Goal: Task Accomplishment & Management: Use online tool/utility

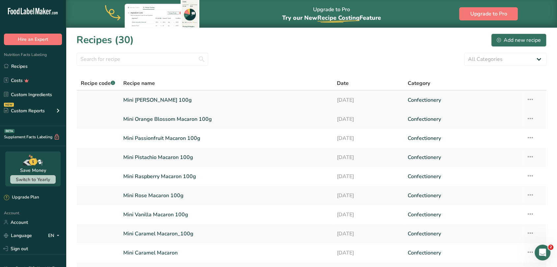
click at [155, 102] on link "Mini Marie Antoinette Macaron 100g" at bounding box center [226, 100] width 206 height 14
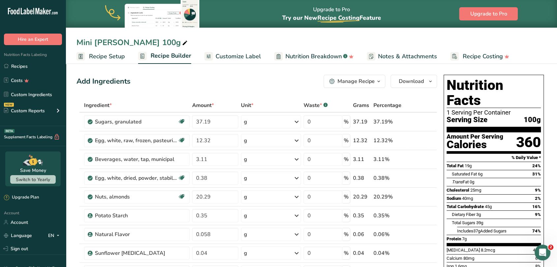
click at [345, 80] on div "Manage Recipe" at bounding box center [355, 81] width 37 height 8
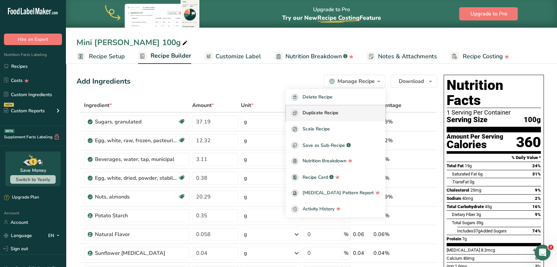
click at [337, 116] on span "Duplicate Recipe" at bounding box center [320, 113] width 36 height 8
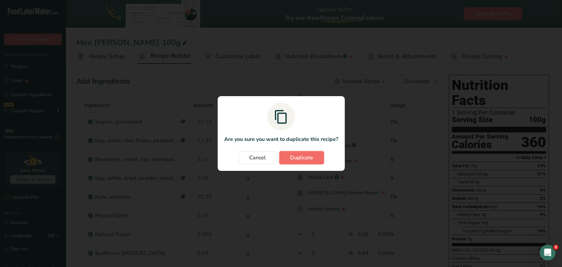
click at [302, 158] on span "Duplicate" at bounding box center [301, 158] width 23 height 8
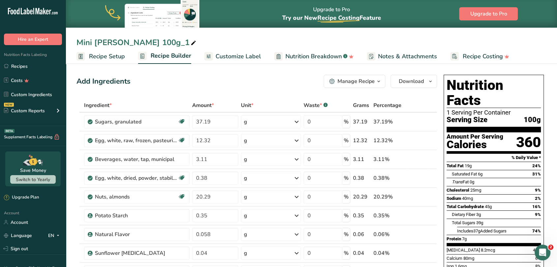
click at [197, 43] on div "Mini Marie Antoinette Macaron 100g_1" at bounding box center [136, 43] width 121 height 12
type input "Mini Marie Antoinette Macaron"
click at [168, 42] on div "Mini Marie Antoinette Macaron" at bounding box center [121, 43] width 91 height 12
type input "Mini Marie Antoinette Macaron .595g"
click at [173, 83] on div "Add Ingredients Manage Recipe Delete Recipe Duplicate Recipe Scale Recipe Save …" at bounding box center [256, 81] width 360 height 13
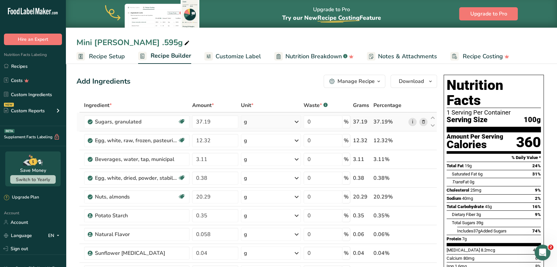
click at [414, 123] on link "i" at bounding box center [412, 122] width 8 height 8
click at [106, 56] on span "Recipe Setup" at bounding box center [107, 56] width 36 height 9
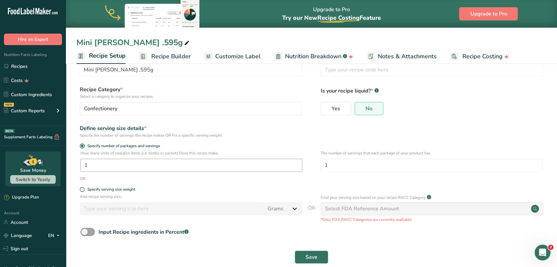
scroll to position [34, 0]
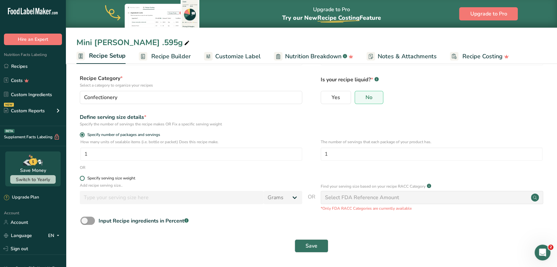
click at [83, 178] on span at bounding box center [82, 178] width 5 height 5
click at [83, 178] on input "Specify serving size weight" at bounding box center [82, 178] width 4 height 4
radio input "true"
radio input "false"
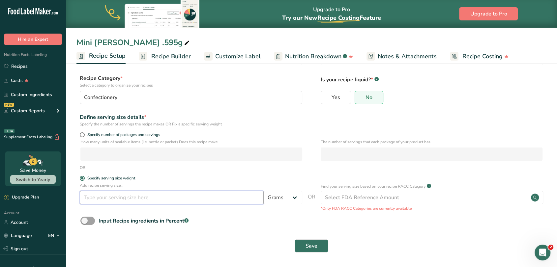
click at [119, 196] on input "number" at bounding box center [172, 197] width 184 height 13
type input "0.595"
click at [312, 246] on span "Save" at bounding box center [311, 246] width 12 height 8
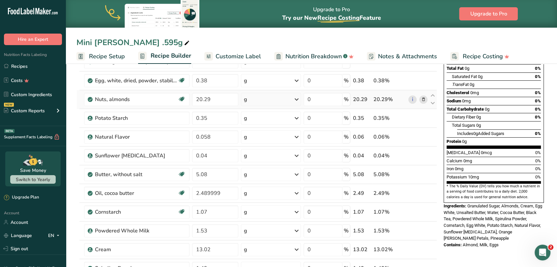
scroll to position [18, 0]
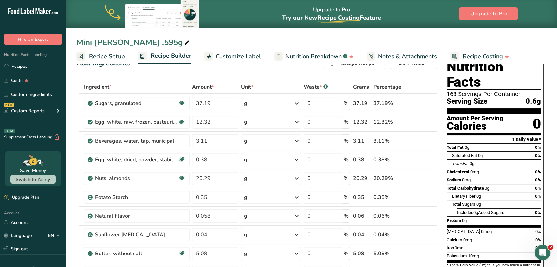
click at [100, 57] on span "Recipe Setup" at bounding box center [107, 56] width 36 height 9
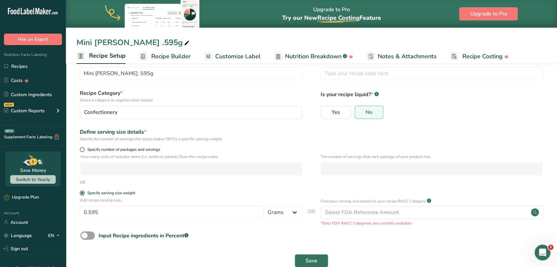
scroll to position [34, 0]
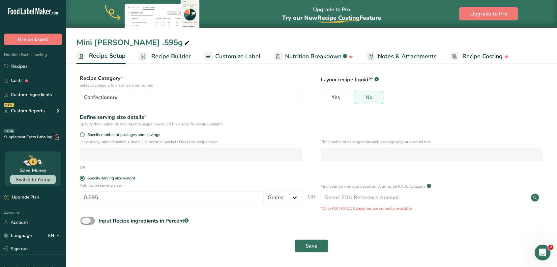
click at [89, 222] on span at bounding box center [87, 221] width 14 height 8
click at [85, 222] on input "Input Recipe ingredients in Percent .a-a{fill:#347362;}.b-a{fill:#fff;}" at bounding box center [82, 221] width 4 height 4
checkbox input "true"
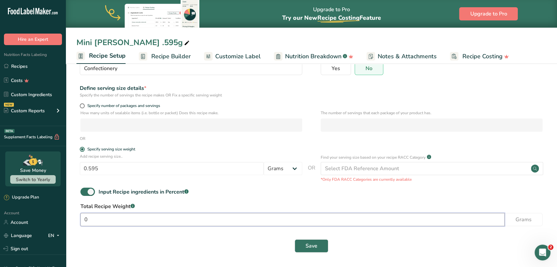
click at [142, 219] on input "0" at bounding box center [292, 219] width 424 height 13
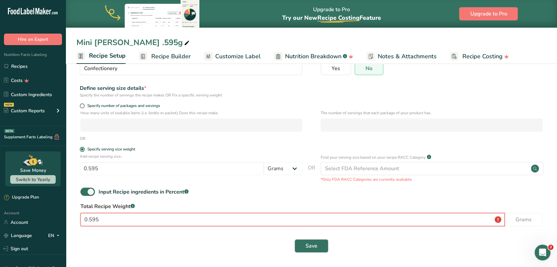
type input "0.595"
click at [317, 248] on button "Save" at bounding box center [311, 245] width 34 height 13
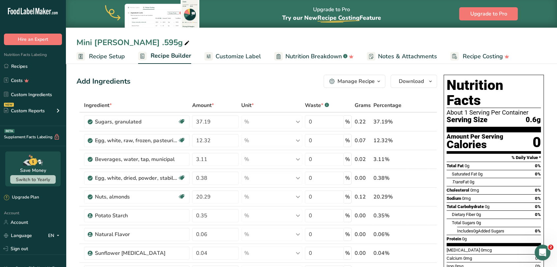
click at [107, 58] on span "Recipe Setup" at bounding box center [107, 56] width 36 height 9
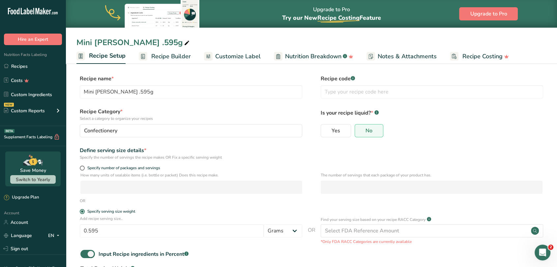
scroll to position [63, 0]
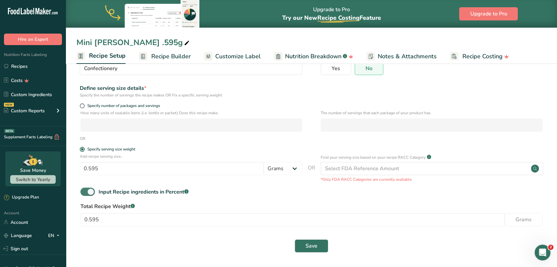
click at [90, 191] on span at bounding box center [87, 192] width 14 height 8
click at [85, 191] on input "Input Recipe ingredients in Percent .a-a{fill:#347362;}.b-a{fill:#fff;}" at bounding box center [82, 192] width 4 height 4
checkbox input "false"
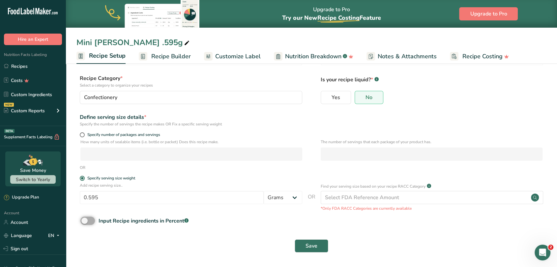
scroll to position [34, 0]
click at [83, 134] on span at bounding box center [82, 134] width 5 height 5
click at [83, 134] on input "Specify number of packages and servings" at bounding box center [82, 135] width 4 height 4
radio input "true"
radio input "false"
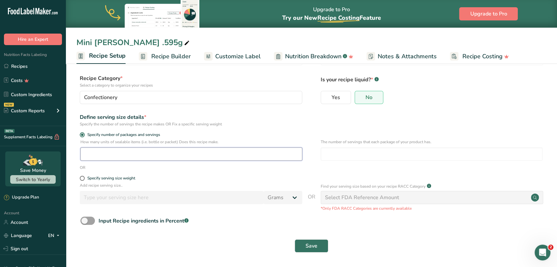
click at [93, 150] on input "number" at bounding box center [191, 154] width 222 height 13
type input "1"
click at [316, 244] on span "Save" at bounding box center [311, 246] width 12 height 8
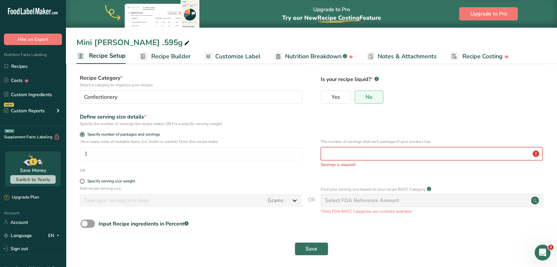
click at [339, 153] on input "number" at bounding box center [431, 153] width 222 height 13
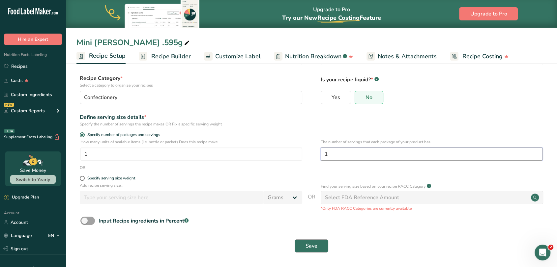
type input "1"
click at [308, 242] on span "Save" at bounding box center [311, 246] width 12 height 8
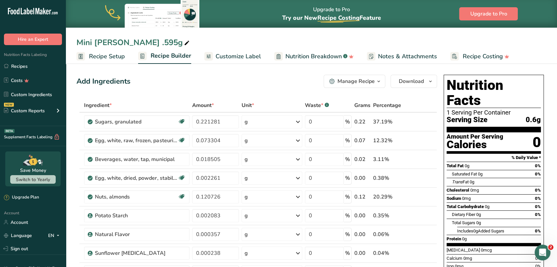
click at [102, 54] on span "Recipe Setup" at bounding box center [107, 56] width 36 height 9
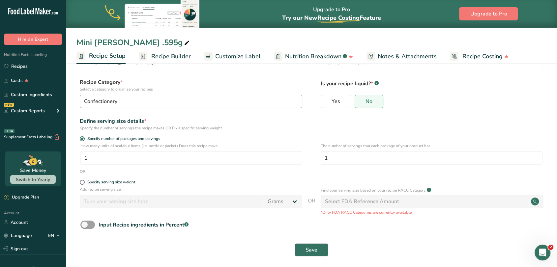
scroll to position [34, 0]
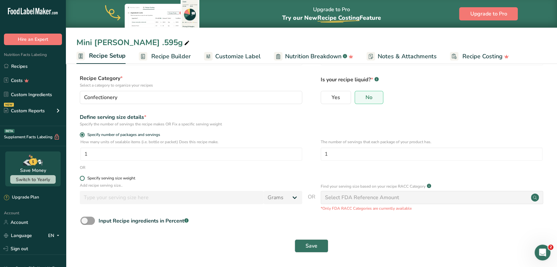
click at [82, 178] on span at bounding box center [82, 178] width 5 height 5
click at [82, 178] on input "Specify serving size weight" at bounding box center [82, 178] width 4 height 4
radio input "true"
radio input "false"
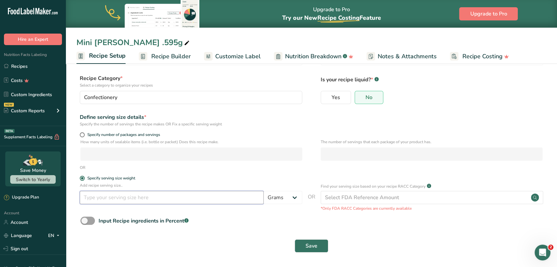
click at [145, 199] on input "number" at bounding box center [172, 197] width 184 height 13
type input "16.886"
click at [307, 244] on span "Save" at bounding box center [311, 246] width 12 height 8
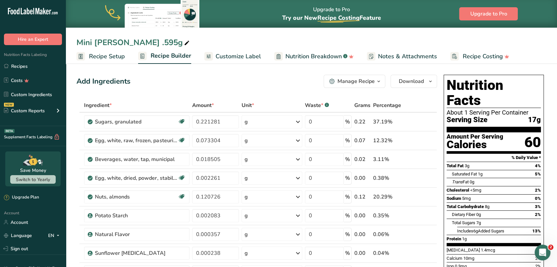
click at [110, 57] on span "Recipe Setup" at bounding box center [107, 56] width 36 height 9
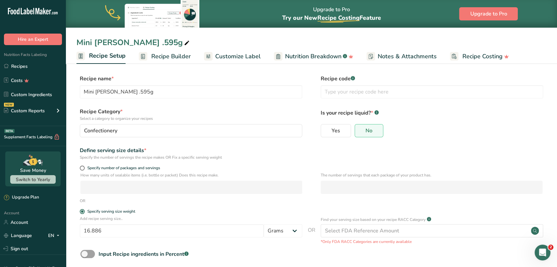
scroll to position [34, 0]
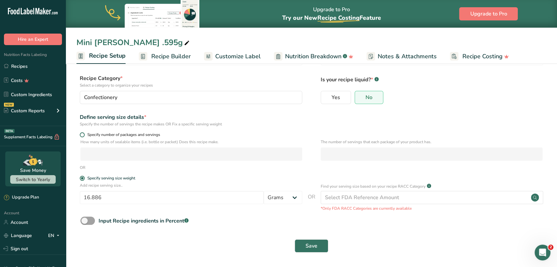
click at [82, 135] on span at bounding box center [82, 134] width 5 height 5
click at [82, 135] on input "Specify number of packages and servings" at bounding box center [82, 135] width 4 height 4
radio input "true"
radio input "false"
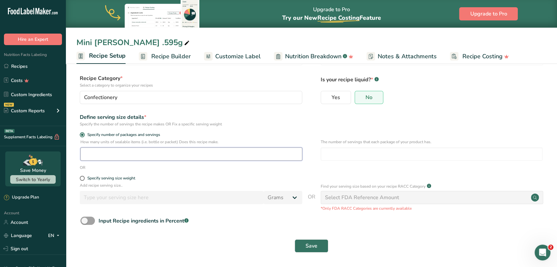
click at [102, 154] on input "number" at bounding box center [191, 154] width 222 height 13
type input "1"
click at [337, 153] on input "number" at bounding box center [431, 154] width 222 height 13
type input "1"
click at [303, 246] on button "Save" at bounding box center [311, 245] width 34 height 13
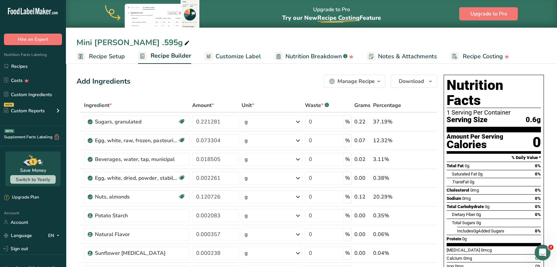
click at [101, 54] on span "Recipe Setup" at bounding box center [107, 56] width 36 height 9
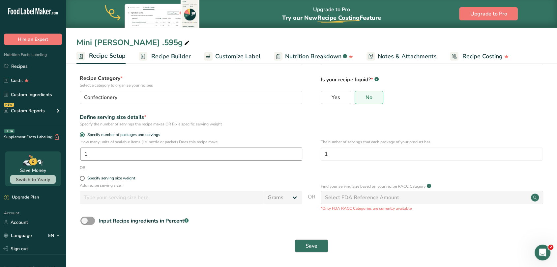
scroll to position [33, 0]
click at [83, 180] on span at bounding box center [82, 178] width 5 height 5
click at [83, 180] on input "Specify serving size weight" at bounding box center [82, 178] width 4 height 4
radio input "true"
radio input "false"
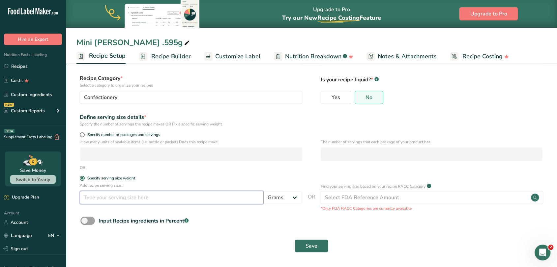
click at [123, 198] on input "number" at bounding box center [172, 197] width 184 height 13
type input "16.866"
click at [315, 242] on span "Save" at bounding box center [311, 246] width 12 height 8
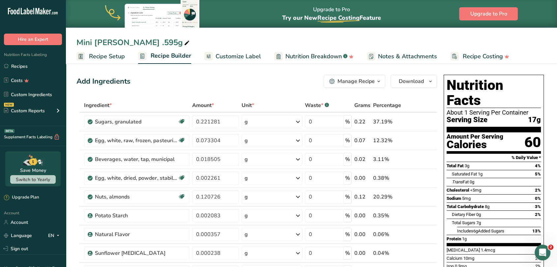
drag, startPoint x: 207, startPoint y: 40, endPoint x: 192, endPoint y: 44, distance: 15.8
click at [191, 44] on div "Mini Marie Antoinette Macaron .595g" at bounding box center [133, 43] width 114 height 12
click at [213, 42] on input "Mini Marie Antoinette Macaron .595g16.866g" at bounding box center [311, 43] width 470 height 12
type input "Mini Marie Antoinette Macaron 16.866g"
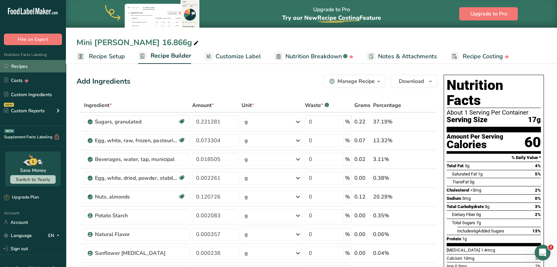
click at [18, 64] on link "Recipes" at bounding box center [33, 66] width 66 height 13
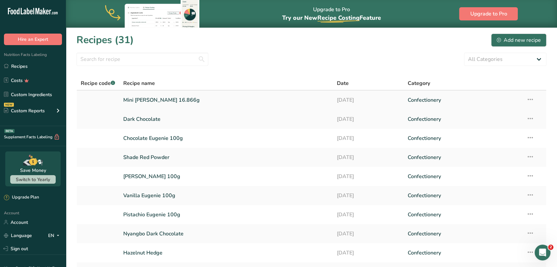
click at [166, 99] on link "Mini Marie Antoinette Macaron 16.866g" at bounding box center [226, 100] width 206 height 14
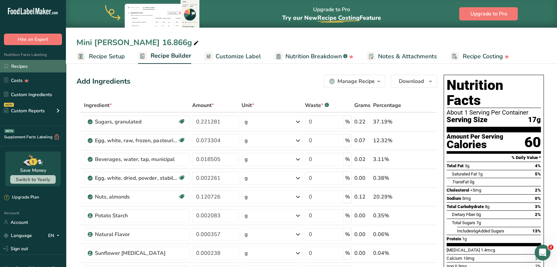
click at [27, 63] on link "Recipes" at bounding box center [33, 66] width 66 height 13
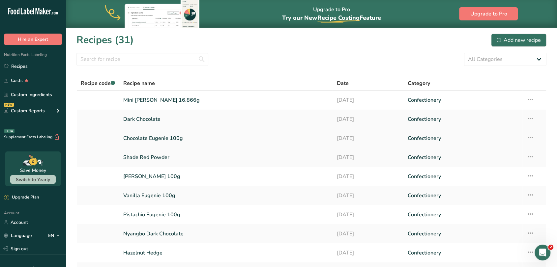
click at [149, 138] on link "Chocolate Eugenie 100g" at bounding box center [226, 138] width 206 height 14
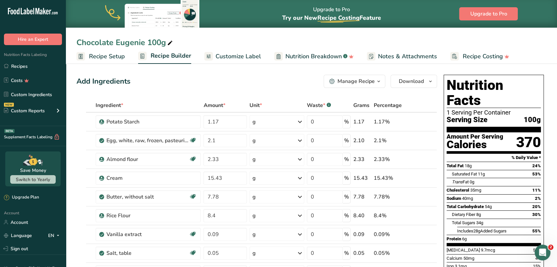
click at [341, 85] on button "Manage Recipe" at bounding box center [354, 81] width 62 height 13
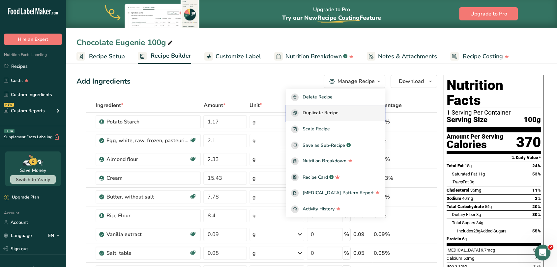
click at [338, 110] on span "Duplicate Recipe" at bounding box center [320, 113] width 36 height 8
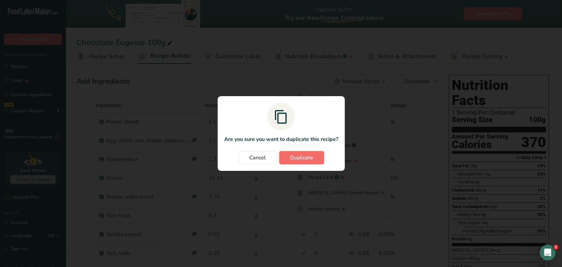
click at [299, 158] on span "Duplicate" at bounding box center [301, 158] width 23 height 8
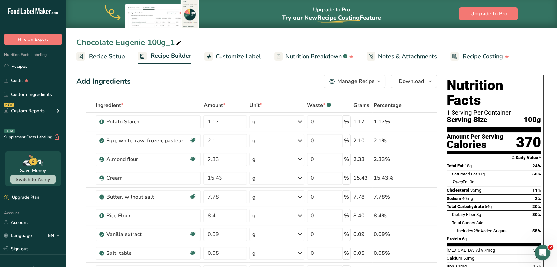
click at [174, 41] on div "Chocolate Eugenie 100g_1" at bounding box center [129, 43] width 106 height 12
type input "Chocolate Eugenie 15g"
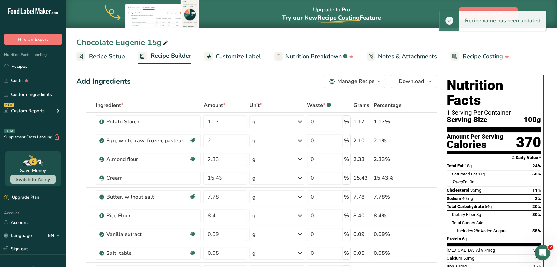
click at [100, 57] on span "Recipe Setup" at bounding box center [107, 56] width 36 height 9
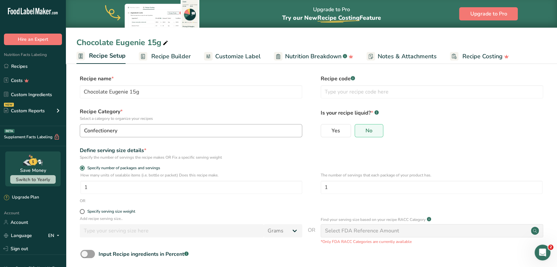
scroll to position [34, 0]
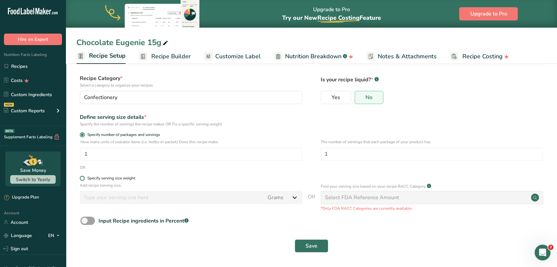
click at [83, 178] on span at bounding box center [82, 178] width 5 height 5
click at [83, 178] on input "Specify serving size weight" at bounding box center [82, 178] width 4 height 4
radio input "true"
radio input "false"
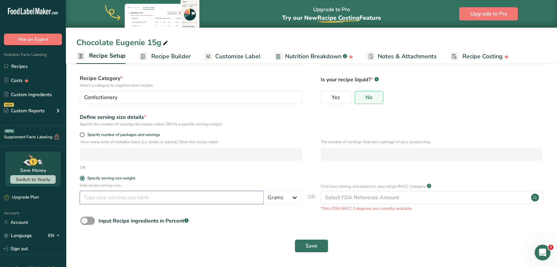
click at [137, 196] on input "number" at bounding box center [172, 197] width 184 height 13
type input "15"
click at [315, 248] on span "Save" at bounding box center [311, 246] width 12 height 8
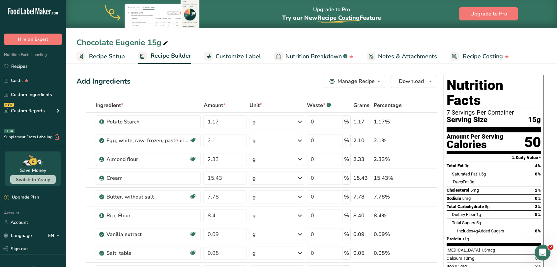
drag, startPoint x: 110, startPoint y: 58, endPoint x: 142, endPoint y: 96, distance: 50.0
click at [110, 57] on span "Recipe Setup" at bounding box center [107, 56] width 36 height 9
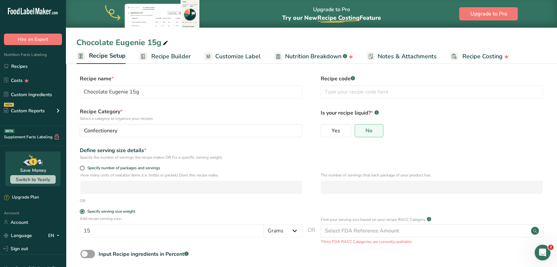
scroll to position [34, 0]
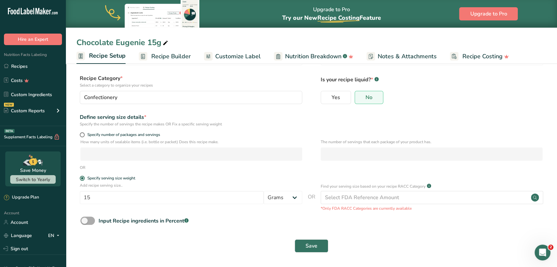
click at [84, 221] on span at bounding box center [87, 221] width 14 height 8
click at [84, 221] on input "Input Recipe ingredients in Percent .a-a{fill:#347362;}.b-a{fill:#fff;}" at bounding box center [82, 221] width 4 height 4
checkbox input "true"
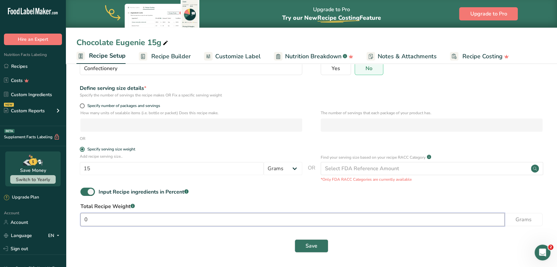
drag, startPoint x: 102, startPoint y: 214, endPoint x: 81, endPoint y: 217, distance: 20.5
click at [81, 217] on input "0" at bounding box center [292, 219] width 424 height 13
type input "15"
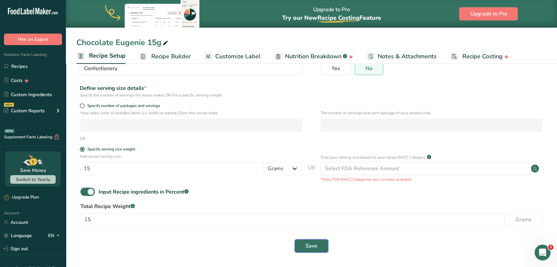
click at [309, 244] on span "Save" at bounding box center [311, 246] width 12 height 8
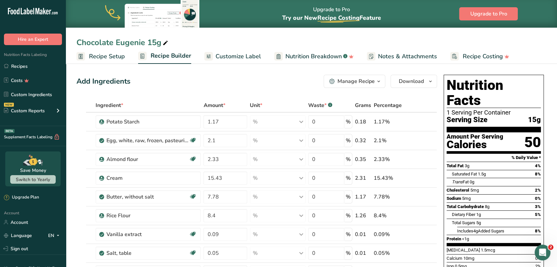
click at [112, 57] on span "Recipe Setup" at bounding box center [107, 56] width 36 height 9
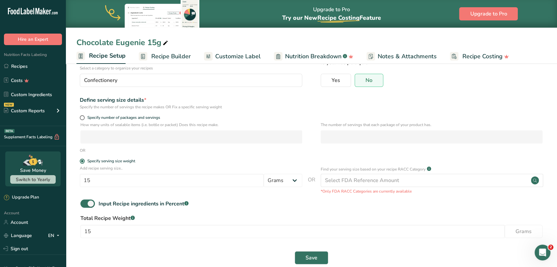
scroll to position [51, 0]
click at [81, 116] on span at bounding box center [82, 117] width 5 height 5
click at [81, 116] on input "Specify number of packages and servings" at bounding box center [82, 117] width 4 height 4
radio input "true"
radio input "false"
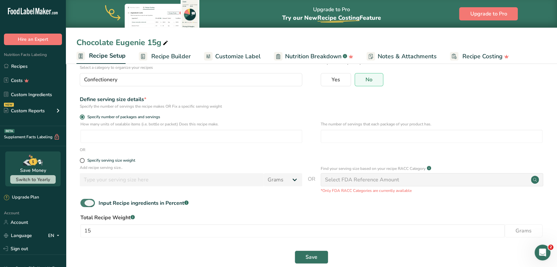
click at [91, 205] on span at bounding box center [87, 203] width 14 height 8
click at [85, 205] on input "Input Recipe ingredients in Percent .a-a{fill:#347362;}.b-a{fill:#fff;}" at bounding box center [82, 203] width 4 height 4
checkbox input "false"
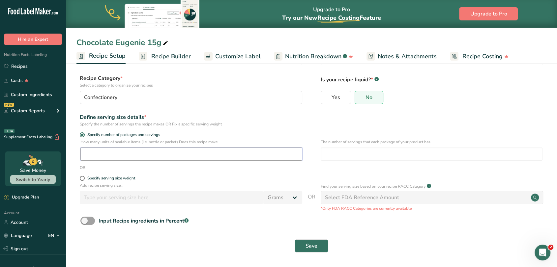
click at [95, 151] on input "number" at bounding box center [191, 154] width 222 height 13
type input "1"
click at [339, 155] on input "number" at bounding box center [431, 154] width 222 height 13
type input "1"
click at [298, 126] on div "Specify the number of servings the recipe makes OR Fix a specific serving weight" at bounding box center [191, 124] width 222 height 6
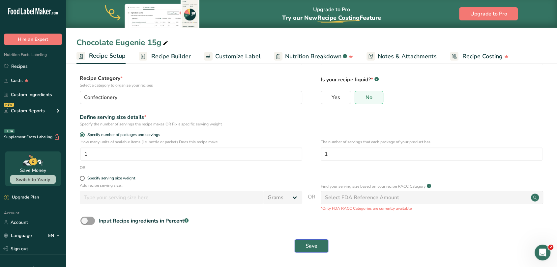
click at [306, 250] on button "Save" at bounding box center [311, 245] width 34 height 13
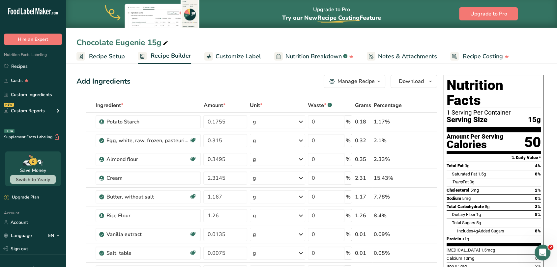
click at [95, 55] on span "Recipe Setup" at bounding box center [107, 56] width 36 height 9
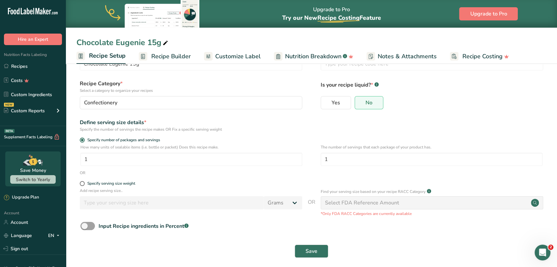
scroll to position [34, 0]
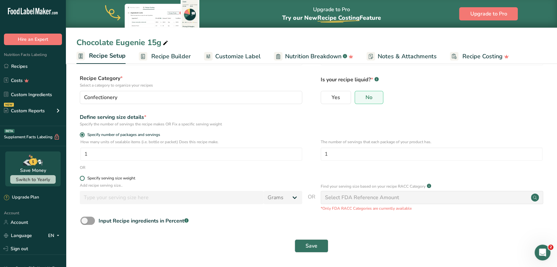
click at [82, 178] on span at bounding box center [82, 178] width 5 height 5
click at [82, 178] on input "Specify serving size weight" at bounding box center [82, 178] width 4 height 4
radio input "true"
radio input "false"
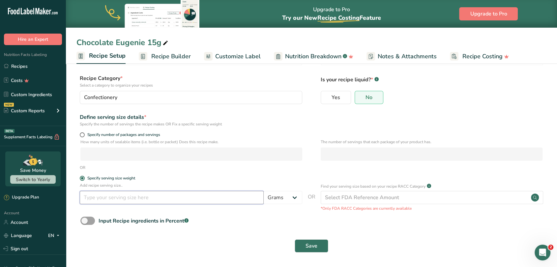
click at [132, 202] on input "number" at bounding box center [172, 197] width 184 height 13
type input "15"
click at [85, 221] on span at bounding box center [87, 221] width 14 height 8
click at [85, 221] on input "Input Recipe ingredients in Percent .a-a{fill:#347362;}.b-a{fill:#fff;}" at bounding box center [82, 221] width 4 height 4
checkbox input "true"
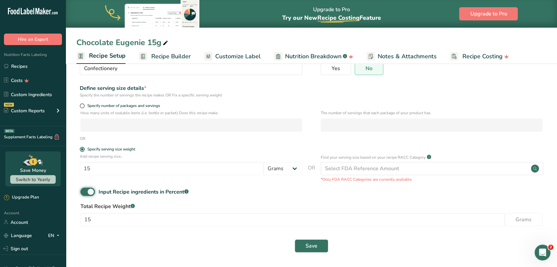
scroll to position [62, 0]
click at [139, 77] on div "Recipe Category * Select a category to organize your recipes Confectionery Stan…" at bounding box center [311, 62] width 470 height 34
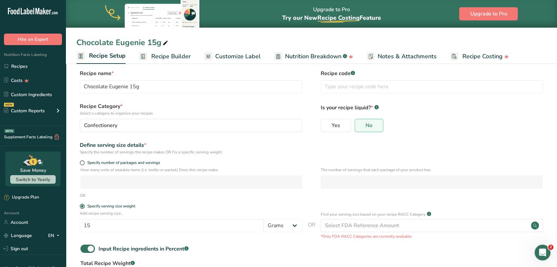
scroll to position [0, 0]
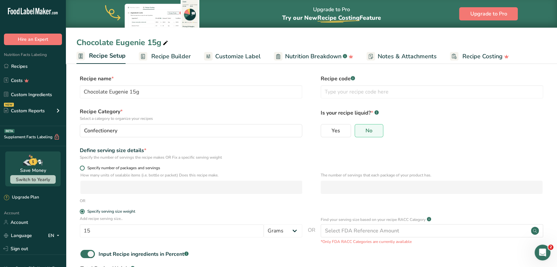
click at [81, 169] on span at bounding box center [82, 168] width 5 height 5
click at [81, 169] on input "Specify number of packages and servings" at bounding box center [82, 168] width 4 height 4
radio input "true"
radio input "false"
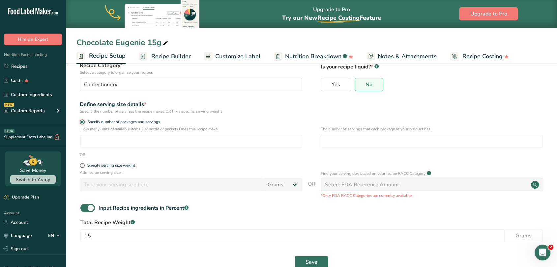
scroll to position [45, 0]
click at [89, 209] on span at bounding box center [87, 209] width 14 height 8
click at [85, 209] on input "Input Recipe ingredients in Percent .a-a{fill:#347362;}.b-a{fill:#fff;}" at bounding box center [82, 209] width 4 height 4
checkbox input "false"
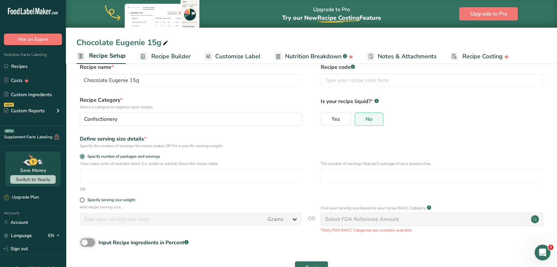
scroll to position [11, 0]
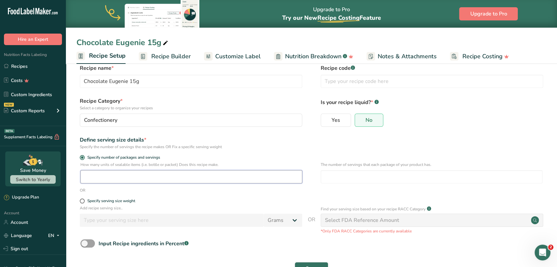
click at [131, 176] on input "number" at bounding box center [191, 176] width 222 height 13
type input "1"
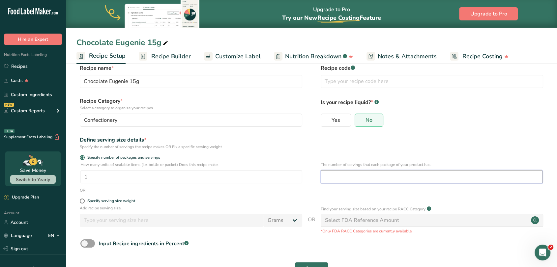
click at [326, 180] on input "number" at bounding box center [431, 176] width 222 height 13
type input "1"
click at [252, 199] on label "Specify serving size weight" at bounding box center [191, 201] width 222 height 5
click at [84, 199] on input "Specify serving size weight" at bounding box center [82, 201] width 4 height 4
radio input "true"
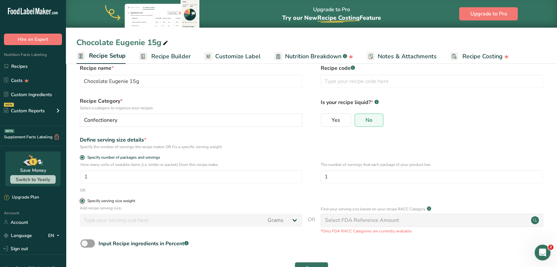
radio input "false"
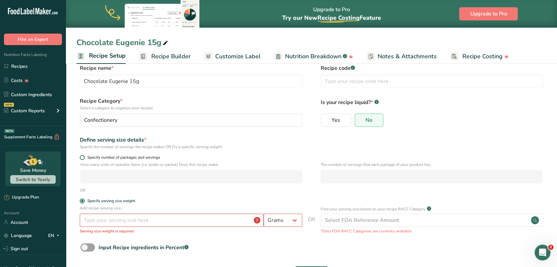
click at [81, 157] on span at bounding box center [82, 157] width 5 height 5
click at [81, 157] on input "Specify number of packages and servings" at bounding box center [82, 157] width 4 height 4
radio input "true"
radio input "false"
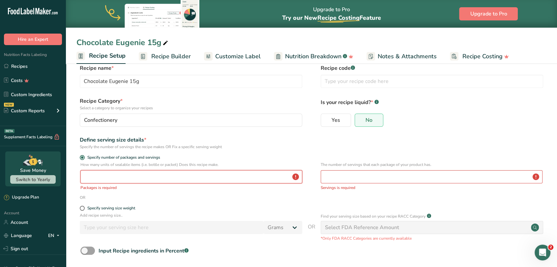
click at [103, 182] on input "number" at bounding box center [191, 176] width 222 height 13
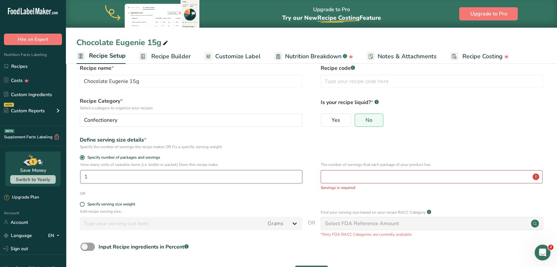
type input "1"
click at [344, 179] on input "number" at bounding box center [431, 176] width 222 height 13
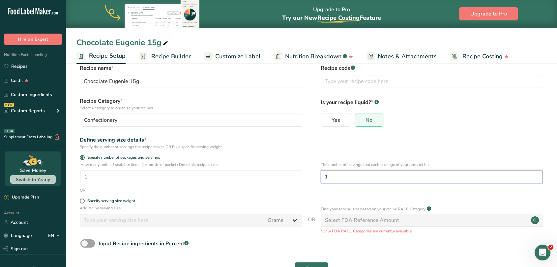
type input "1"
click at [285, 194] on form "Recipe name * Chocolate Eugenie 15g Recipe code .a-a{fill:#347362;}.b-a{fill:#f…" at bounding box center [311, 171] width 470 height 215
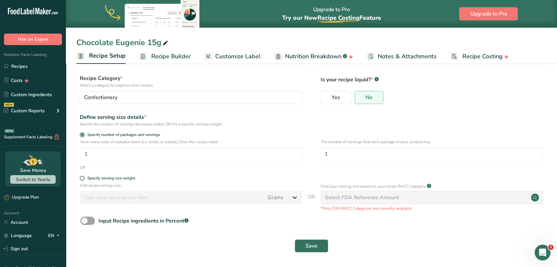
scroll to position [34, 0]
click at [311, 248] on span "Save" at bounding box center [311, 246] width 12 height 8
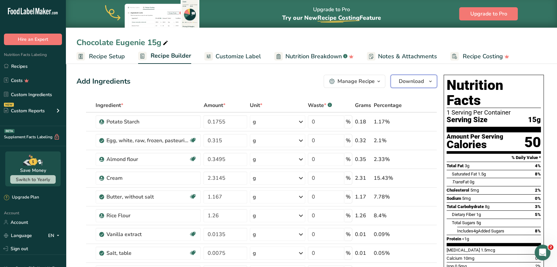
click at [419, 80] on span "Download" at bounding box center [411, 81] width 25 height 8
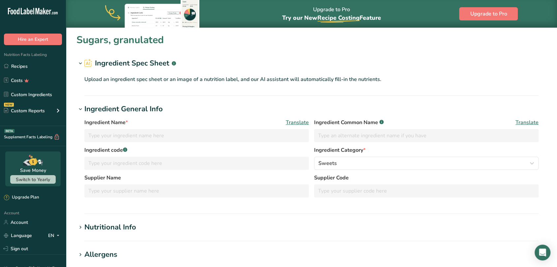
type input "Sugars, granulated"
type input "Granulated Sugar"
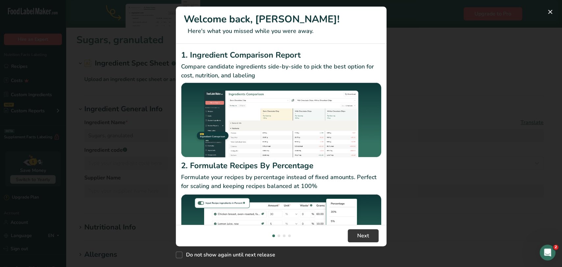
click at [137, 54] on div "New Features" at bounding box center [281, 133] width 562 height 267
